Goal: Transaction & Acquisition: Purchase product/service

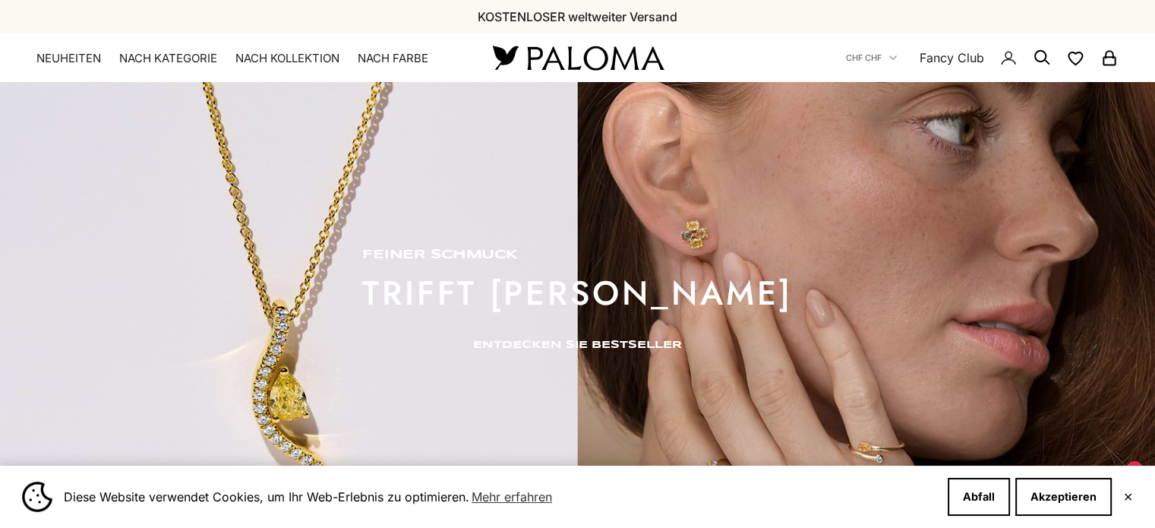
click at [560, 342] on font "ENTDECKEN SIE BESTSELLER" at bounding box center [577, 344] width 209 height 11
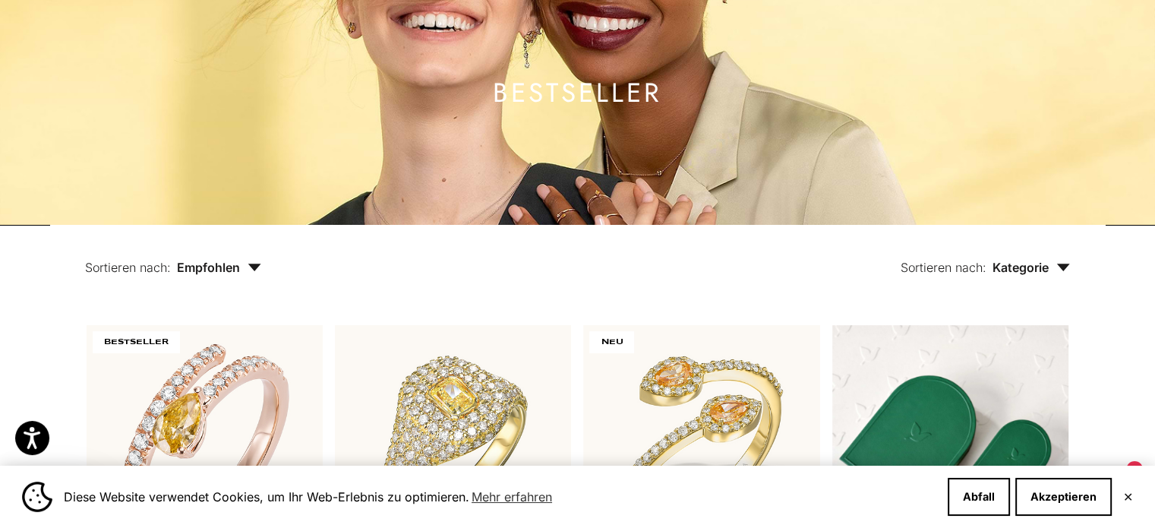
scroll to position [369, 0]
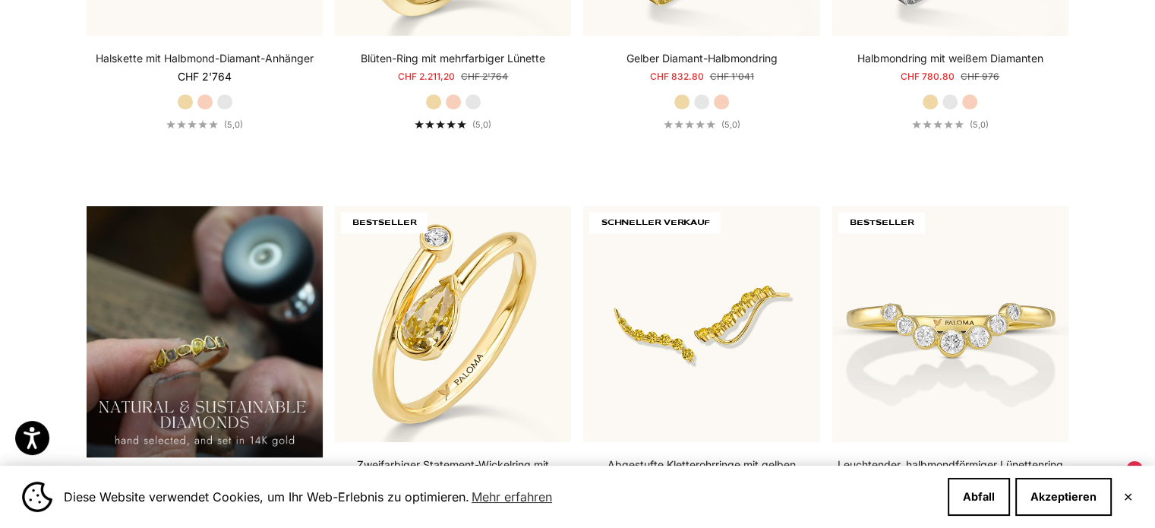
drag, startPoint x: 1165, startPoint y: 39, endPoint x: 1165, endPoint y: 217, distance: 178.4
click at [1154, 217] on html "For screen-reader mode - click the first button of the website Accessibility Sc…" at bounding box center [577, 509] width 1155 height 3127
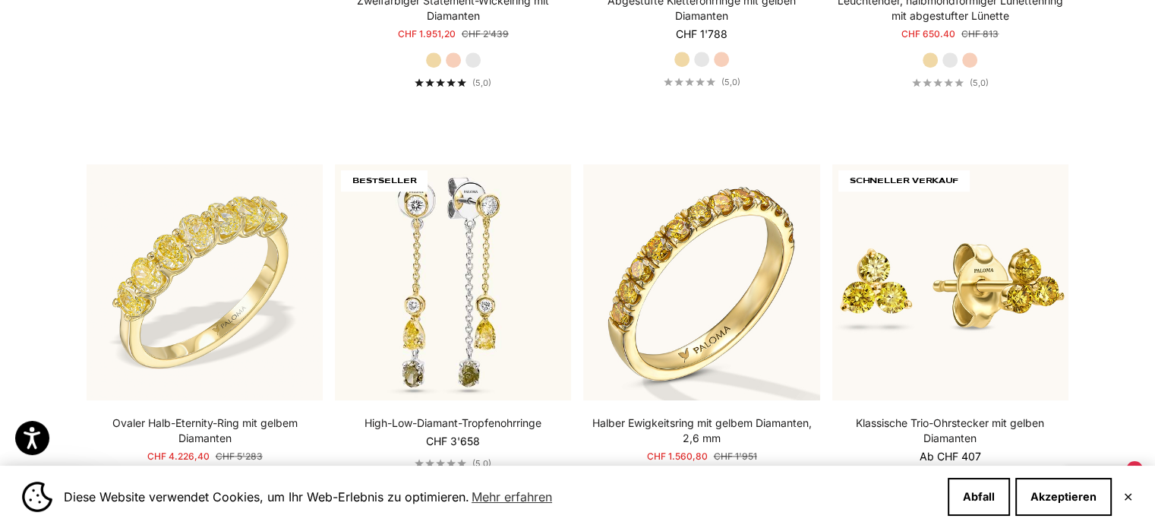
scroll to position [1521, 0]
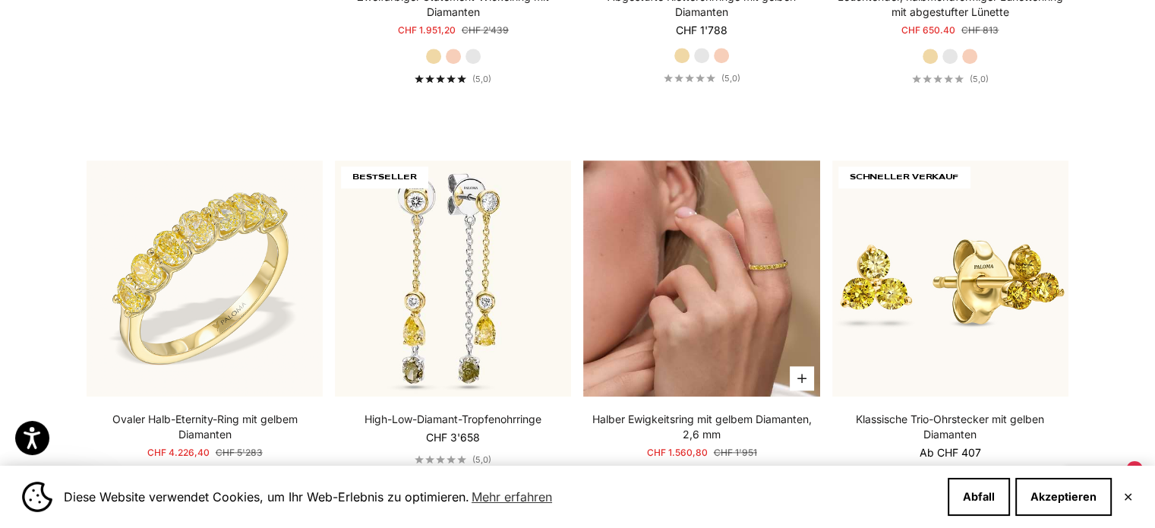
click at [705, 279] on img at bounding box center [701, 278] width 236 height 236
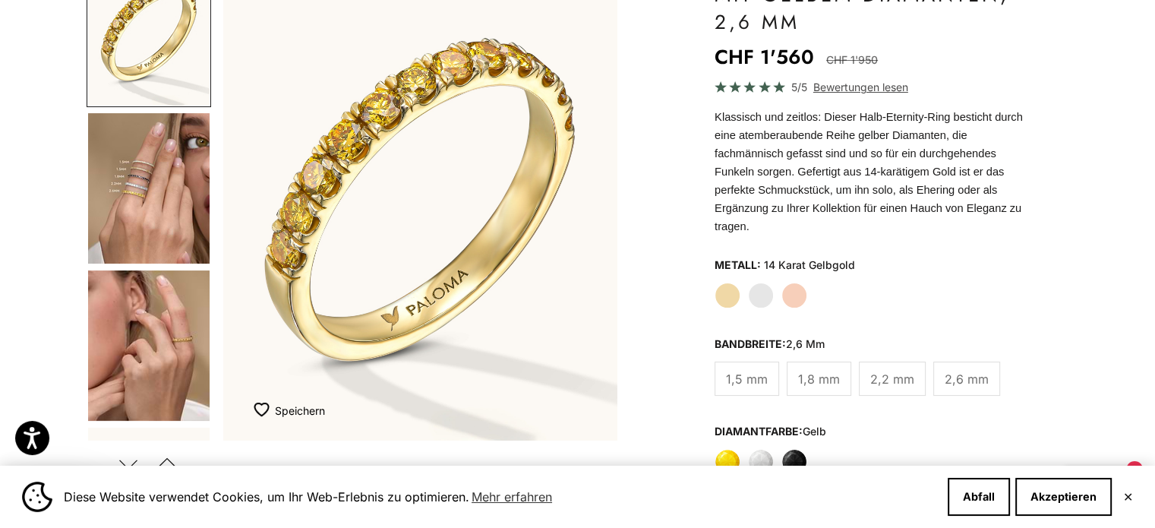
scroll to position [241, 0]
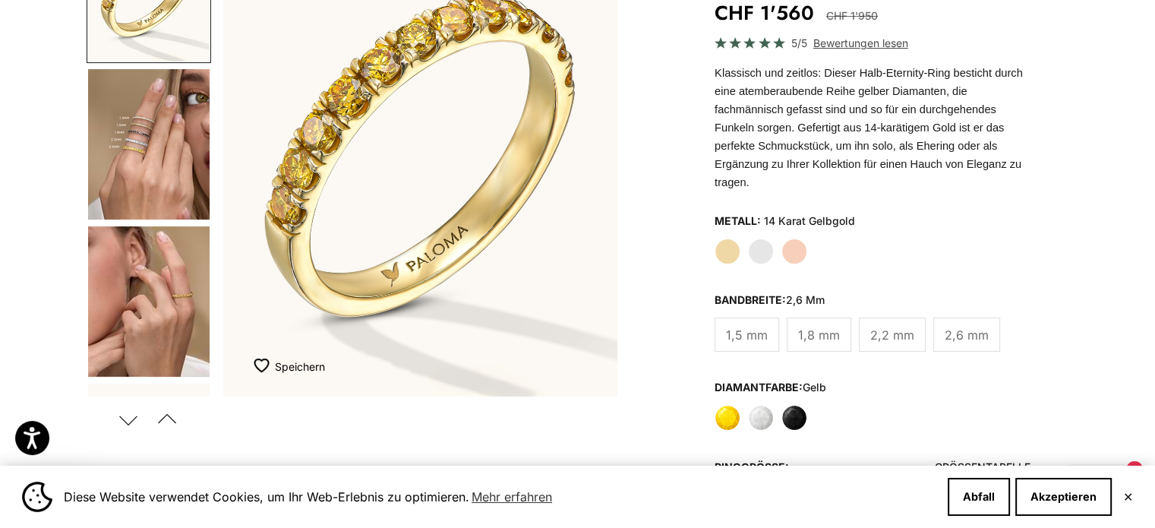
click at [747, 327] on font "1,5 mm" at bounding box center [747, 334] width 42 height 15
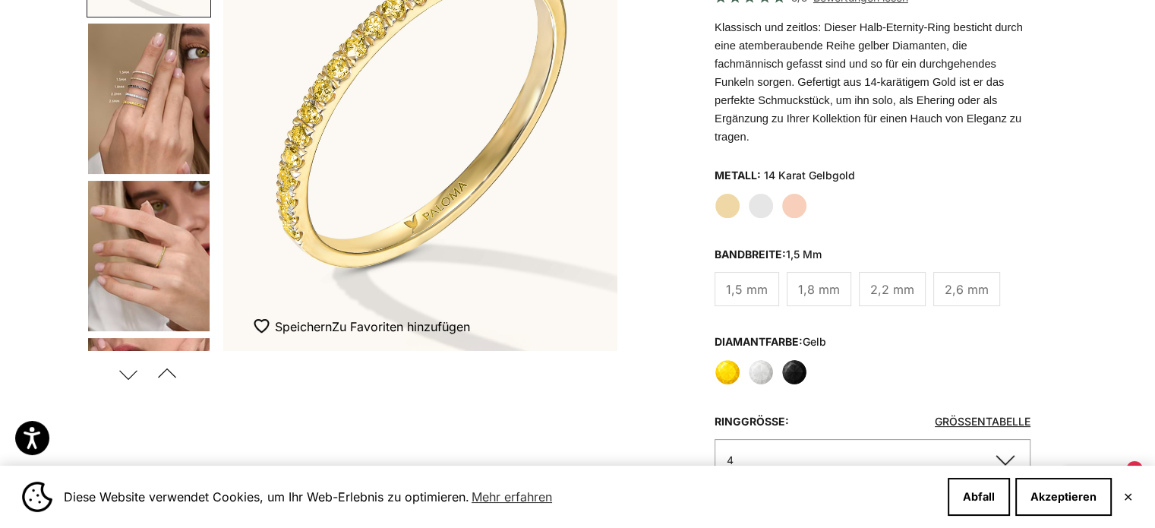
scroll to position [301, 0]
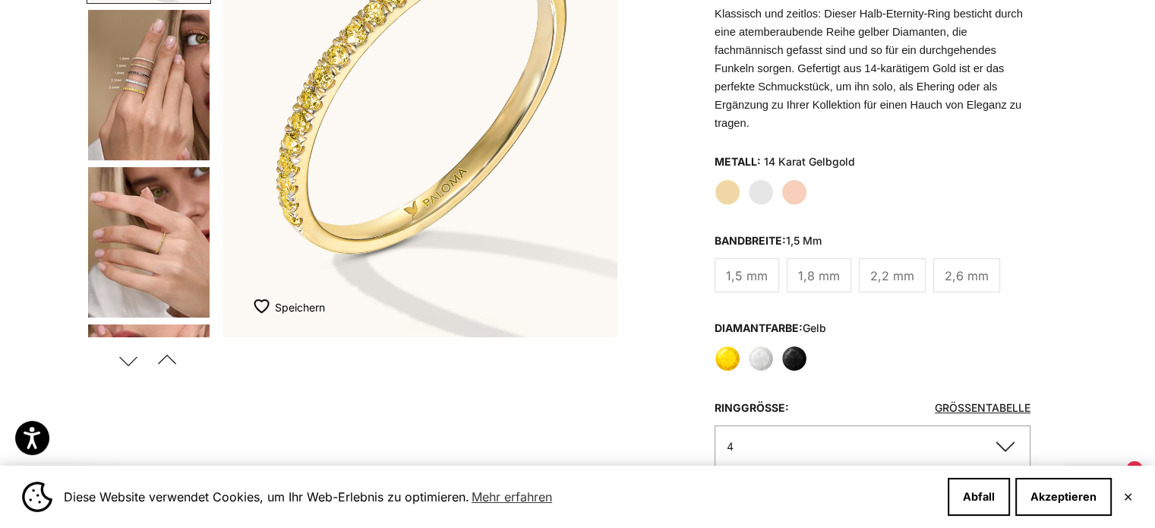
drag, startPoint x: 0, startPoint y: 0, endPoint x: 1162, endPoint y: 106, distance: 1166.4
click at [1130, 491] on font "✕" at bounding box center [1128, 496] width 10 height 15
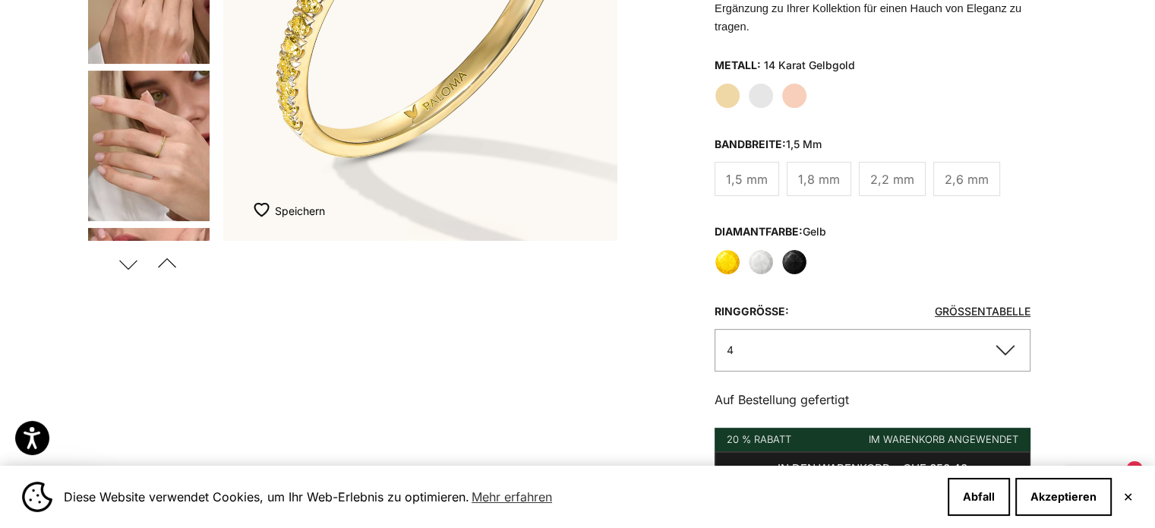
scroll to position [191, 0]
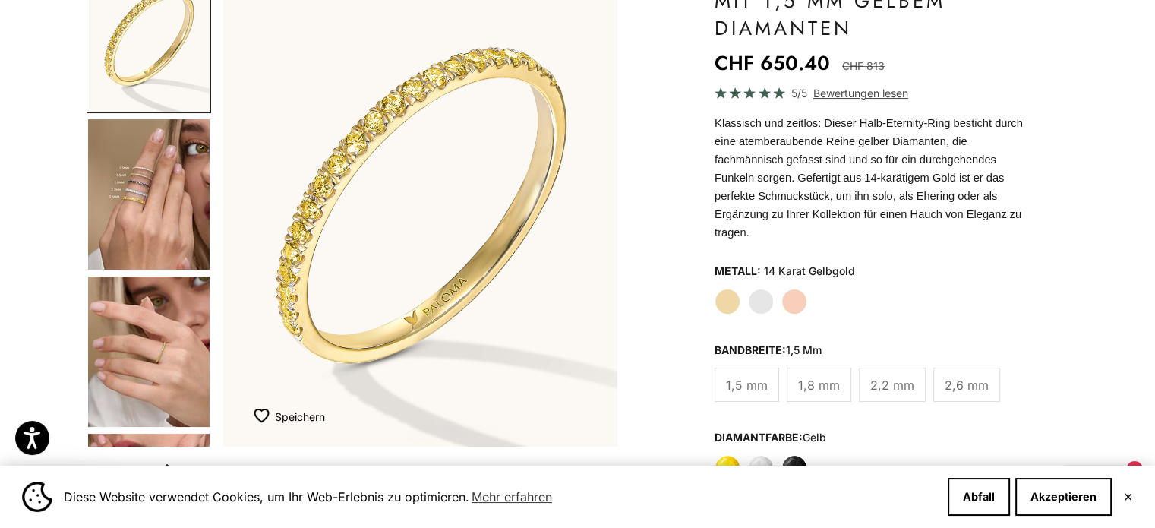
click at [137, 203] on img "Weiter zu Punkt 4" at bounding box center [148, 194] width 121 height 150
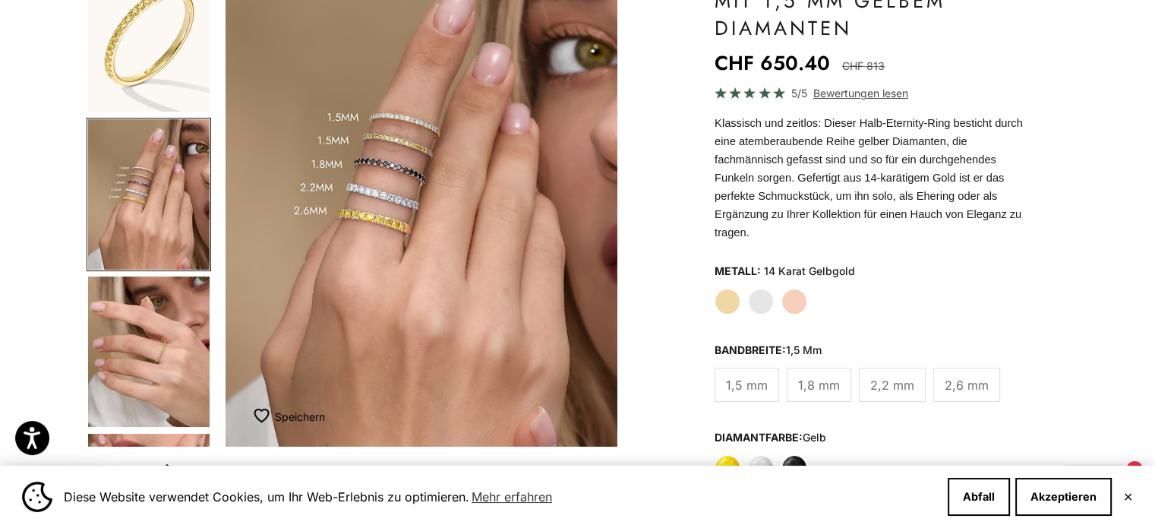
scroll to position [0, 412]
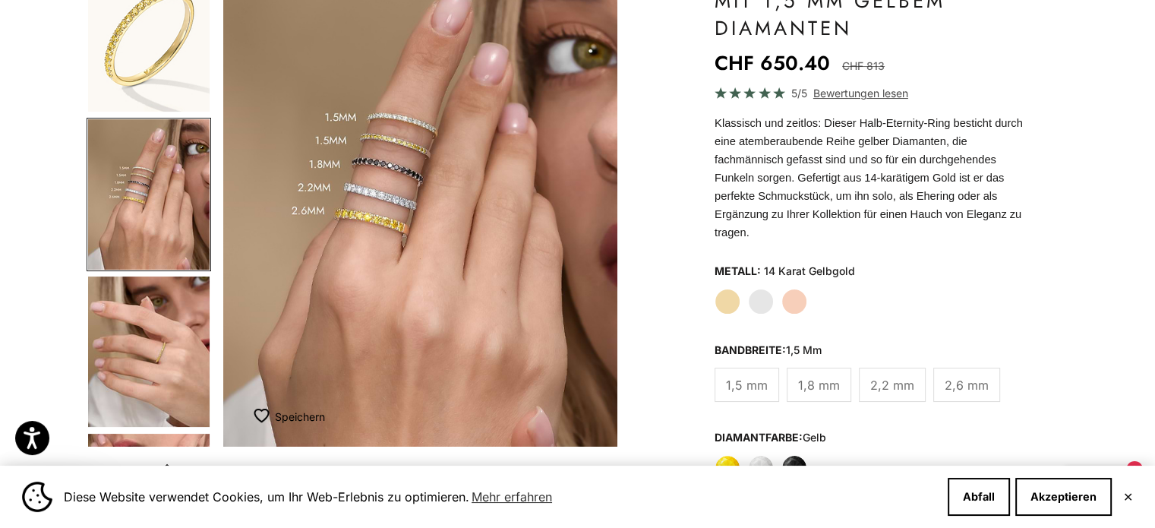
click at [796, 288] on label "Roségold" at bounding box center [794, 301] width 26 height 26
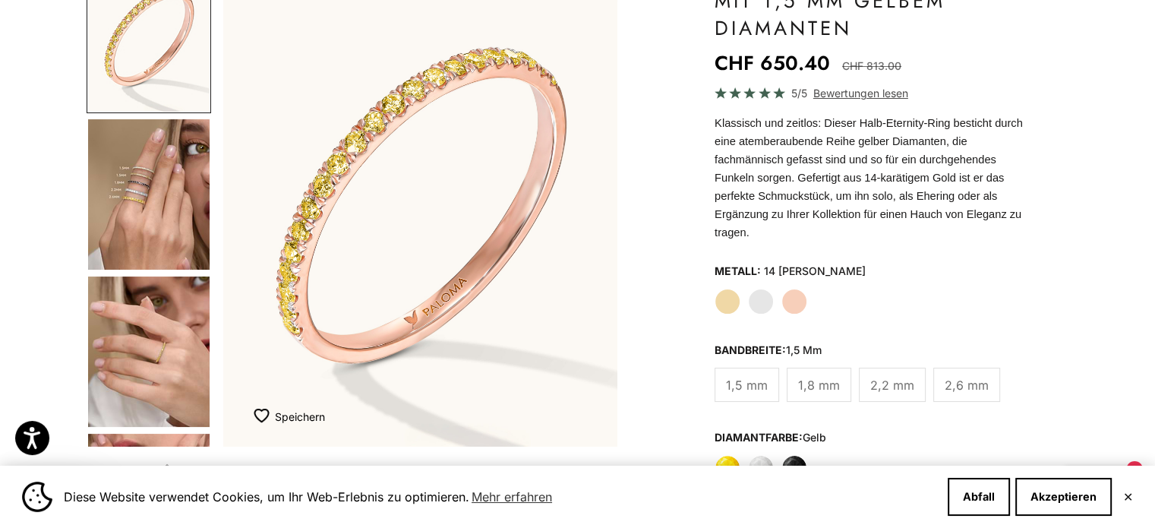
click at [754, 455] on label "Weiß" at bounding box center [761, 468] width 26 height 26
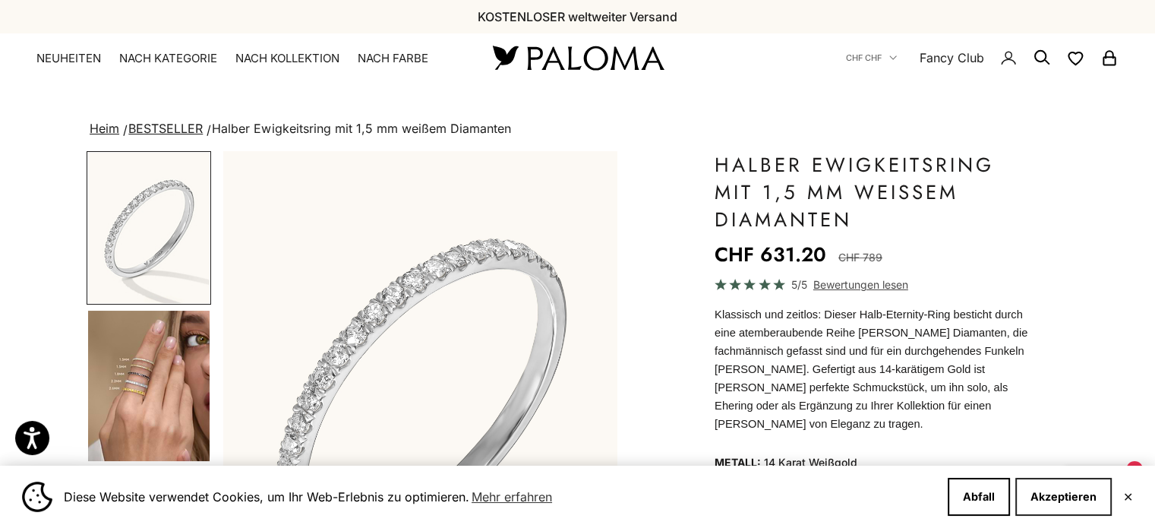
click at [1066, 500] on font "Akzeptieren" at bounding box center [1063, 496] width 66 height 13
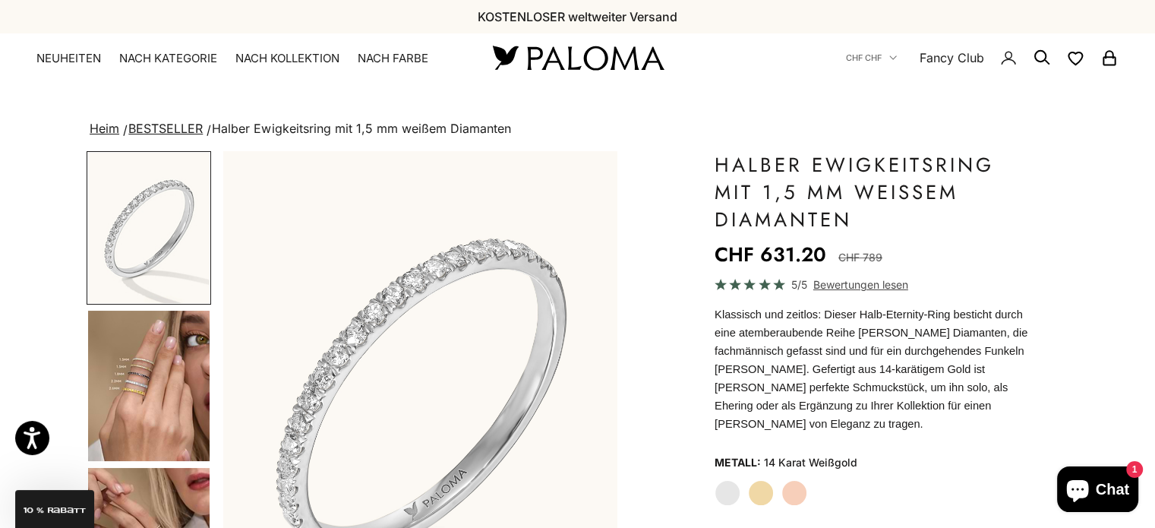
click at [794, 480] on label "Roségold" at bounding box center [794, 493] width 26 height 26
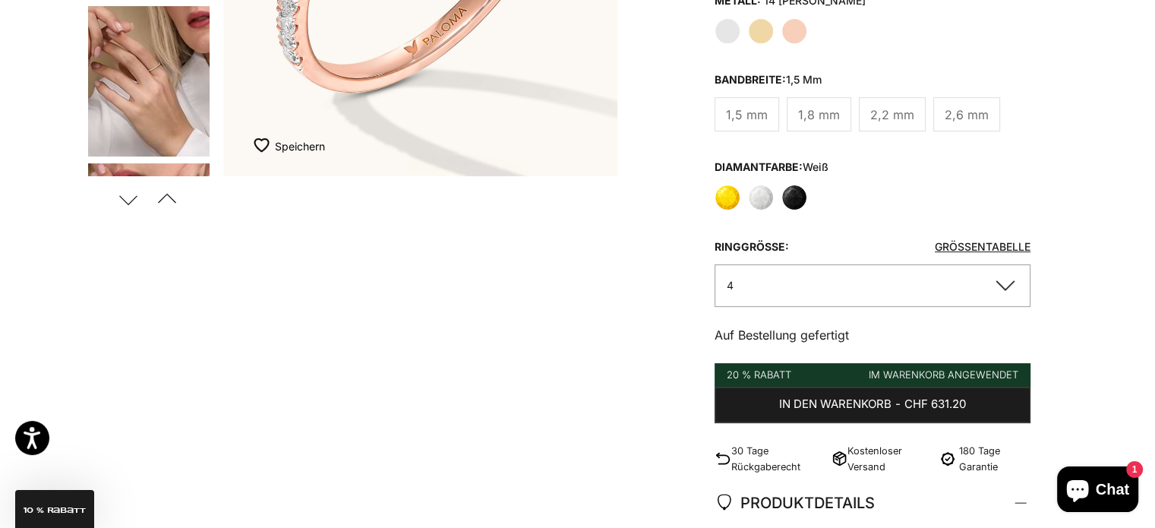
scroll to position [273, 0]
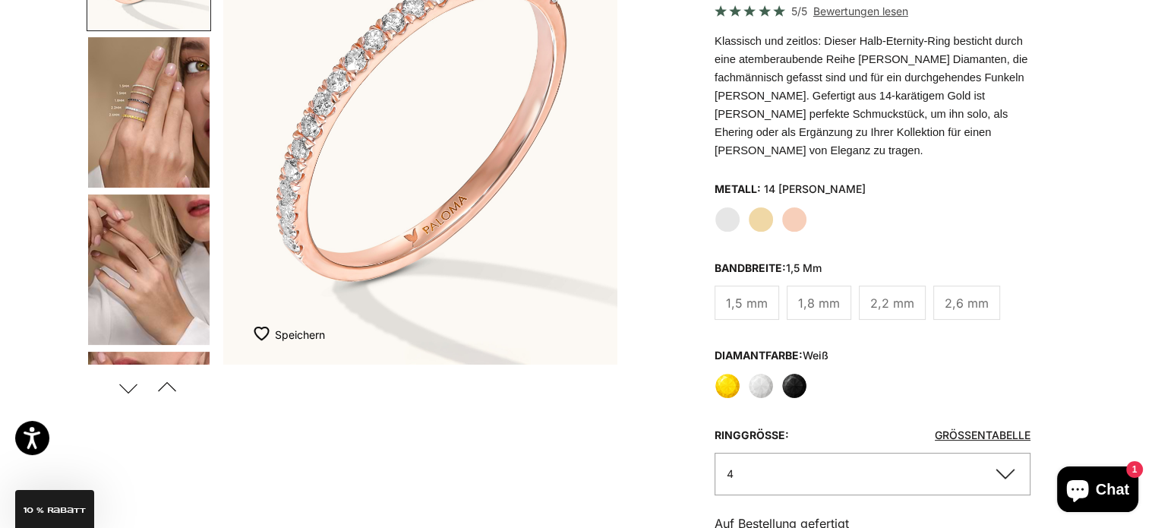
click at [175, 150] on img "Weiter zu Punkt 4" at bounding box center [148, 112] width 121 height 150
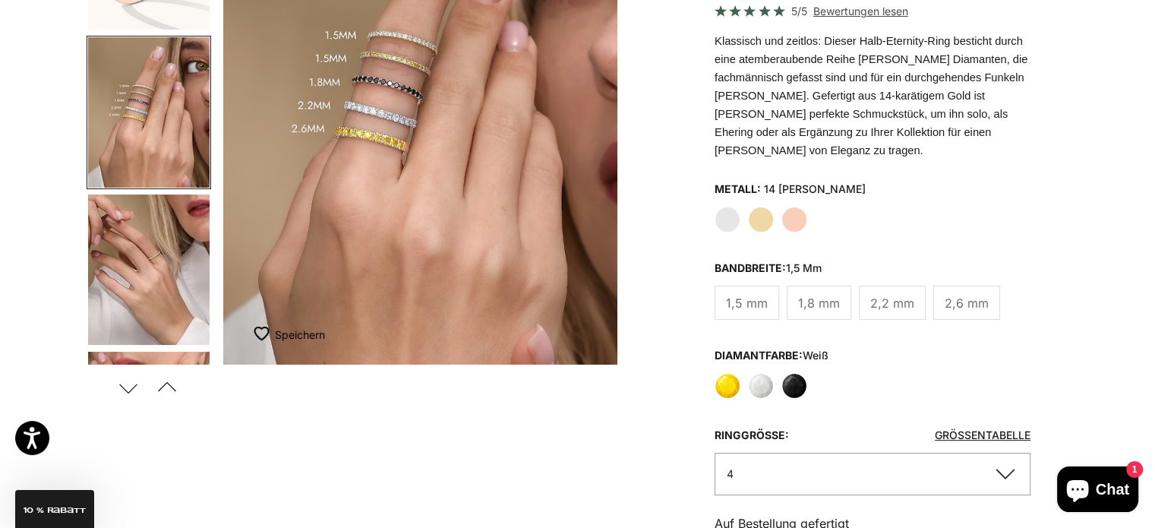
scroll to position [160, 0]
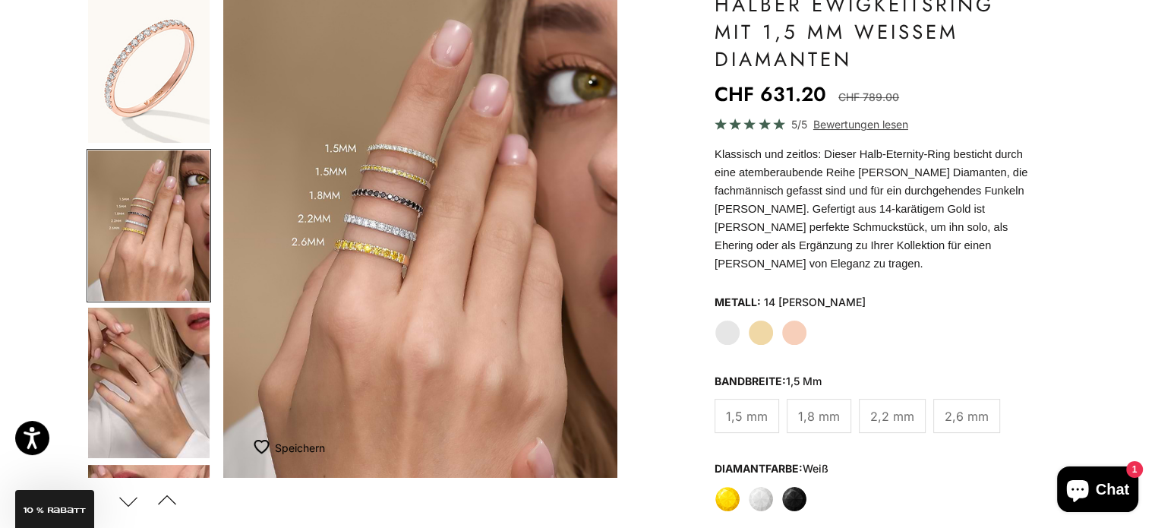
click at [597, 239] on img "Artikel 4 von 23" at bounding box center [420, 234] width 394 height 487
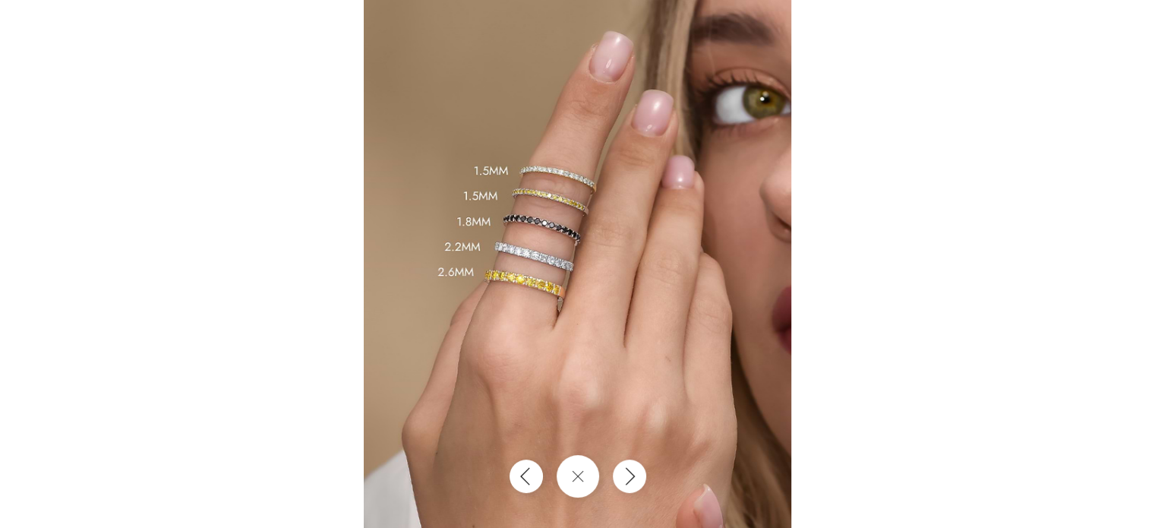
scroll to position [1446, 0]
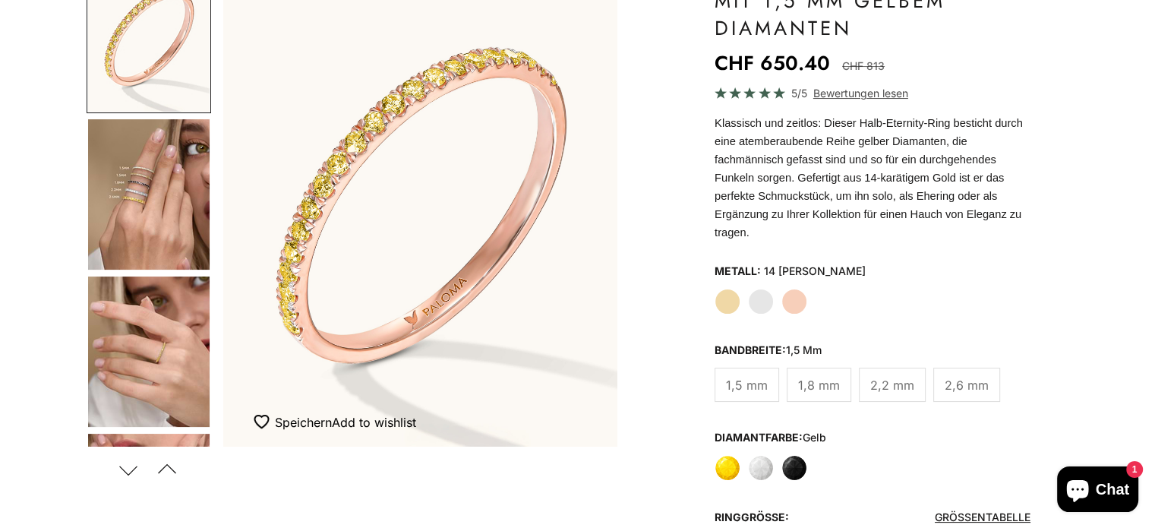
scroll to position [191, 0]
